Goal: Task Accomplishment & Management: Manage account settings

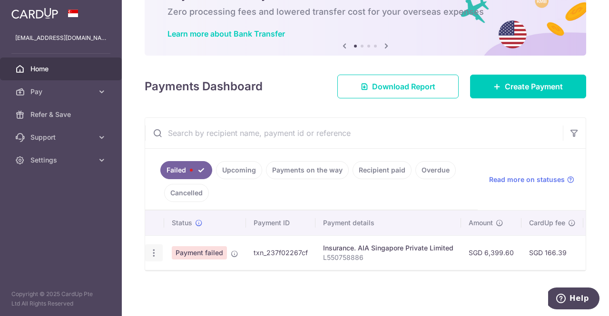
click at [154, 248] on icon "button" at bounding box center [154, 253] width 10 height 10
click at [154, 253] on icon "button" at bounding box center [154, 253] width 10 height 10
click at [149, 248] on icon "button" at bounding box center [154, 253] width 10 height 10
click at [155, 248] on icon "button" at bounding box center [154, 253] width 10 height 10
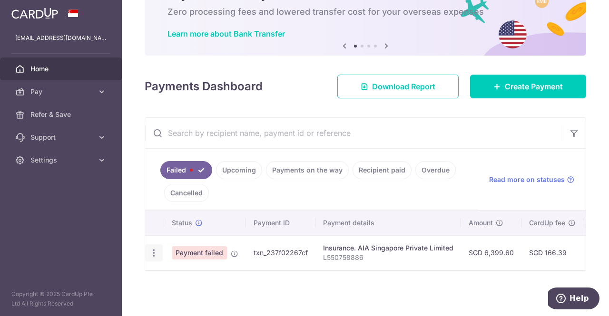
click at [155, 248] on icon "button" at bounding box center [154, 253] width 10 height 10
click at [153, 248] on icon "button" at bounding box center [154, 253] width 10 height 10
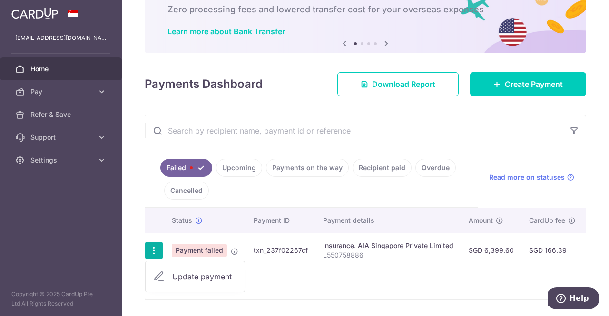
click at [176, 280] on span "Update payment" at bounding box center [204, 276] width 65 height 11
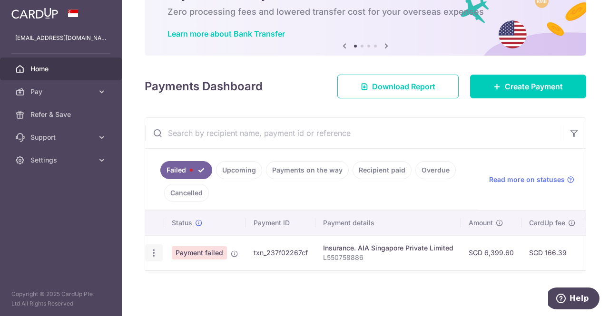
radio input "true"
type input "6,399.60"
type input "L550758886"
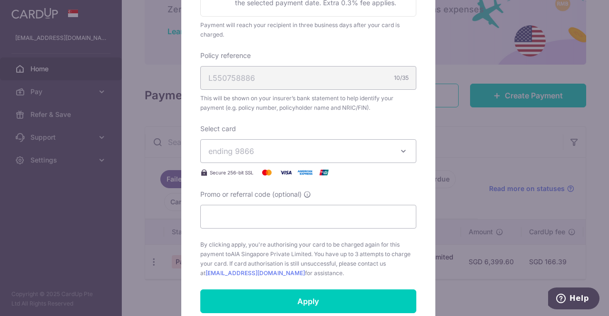
scroll to position [259, 0]
click at [244, 139] on button "ending 9866" at bounding box center [308, 151] width 216 height 24
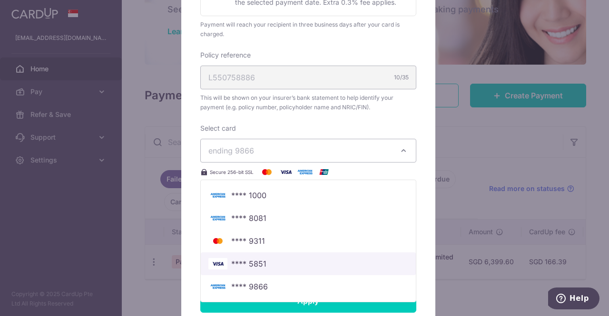
click at [250, 262] on span "**** 5851" at bounding box center [248, 263] width 35 height 11
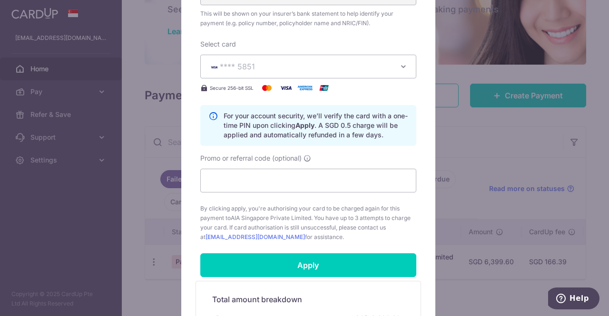
scroll to position [344, 0]
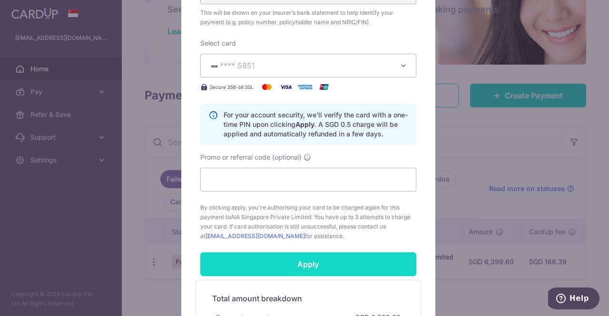
click at [279, 267] on input "Apply" at bounding box center [308, 265] width 216 height 24
click at [280, 258] on input "Apply" at bounding box center [308, 265] width 216 height 24
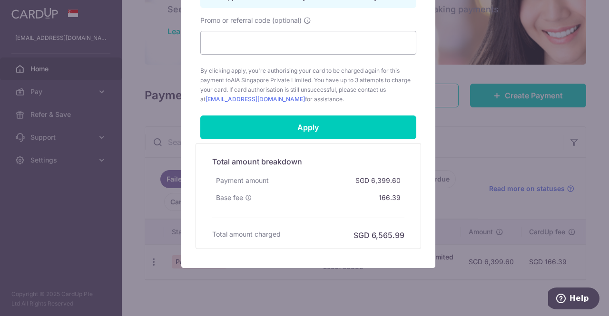
scroll to position [482, 0]
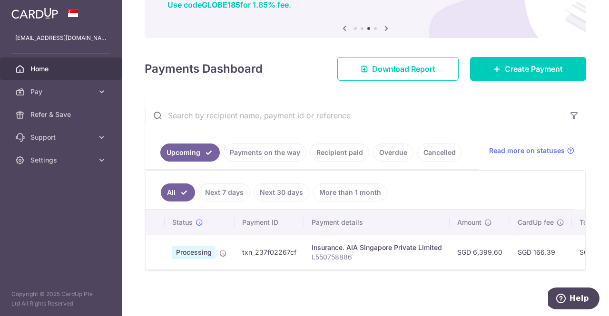
click at [427, 145] on link "Cancelled" at bounding box center [439, 153] width 45 height 18
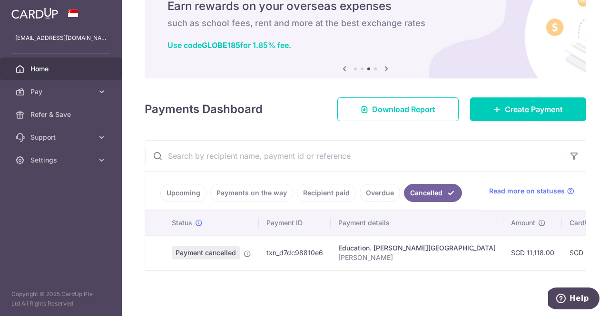
scroll to position [46, 0]
click at [248, 250] on icon at bounding box center [248, 254] width 8 height 8
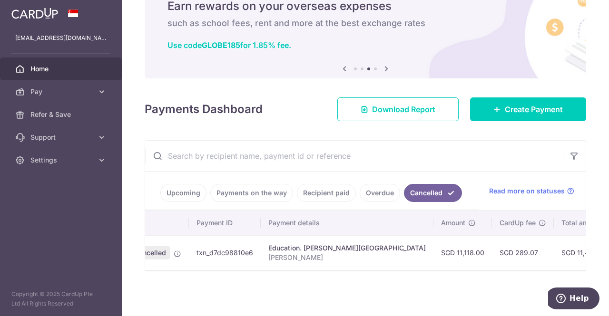
scroll to position [0, 0]
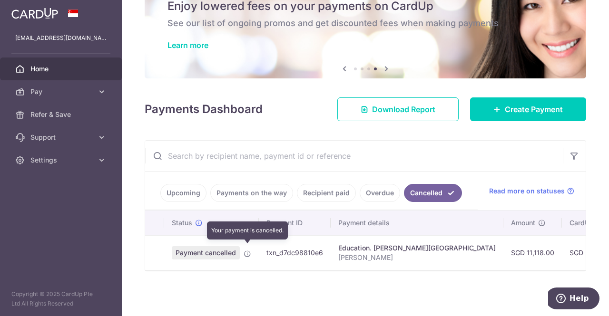
click at [245, 250] on icon at bounding box center [248, 254] width 8 height 8
click at [249, 250] on icon at bounding box center [248, 254] width 8 height 8
drag, startPoint x: 215, startPoint y: 247, endPoint x: 272, endPoint y: 254, distance: 57.5
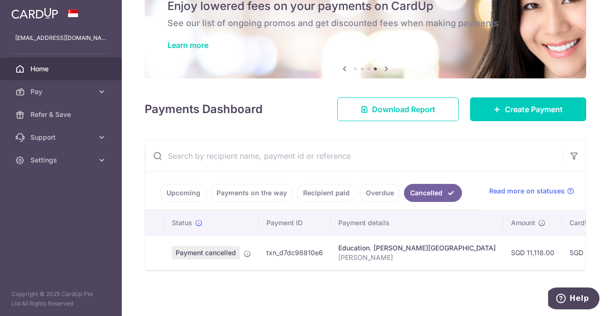
click at [272, 254] on td "txn_d7dc98810e6" at bounding box center [295, 253] width 72 height 35
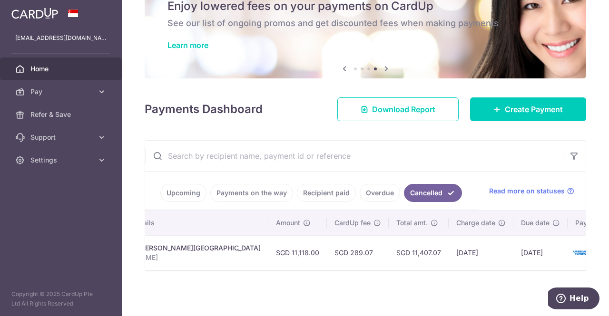
scroll to position [0, 239]
